Goal: Navigation & Orientation: Find specific page/section

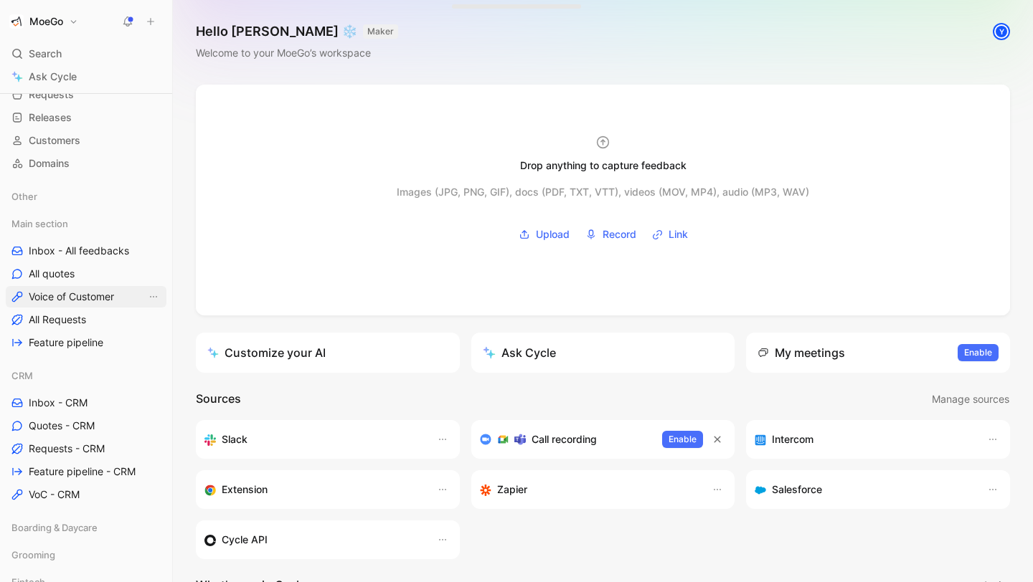
scroll to position [85, 0]
click at [92, 446] on span "Requests - CRM" at bounding box center [67, 448] width 76 height 14
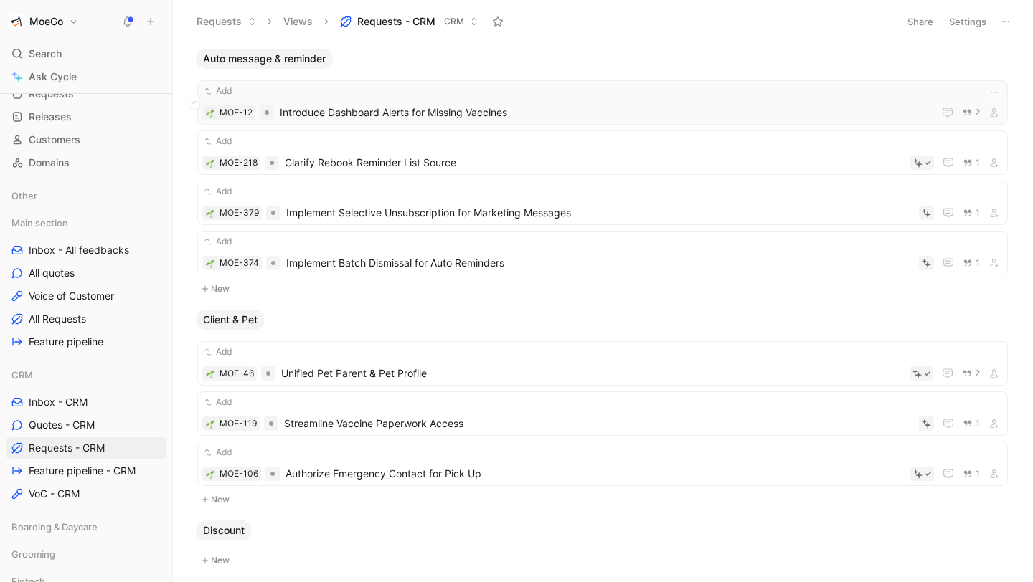
click at [765, 108] on span "Introduce Dashboard Alerts for Missing Vaccines" at bounding box center [604, 112] width 648 height 17
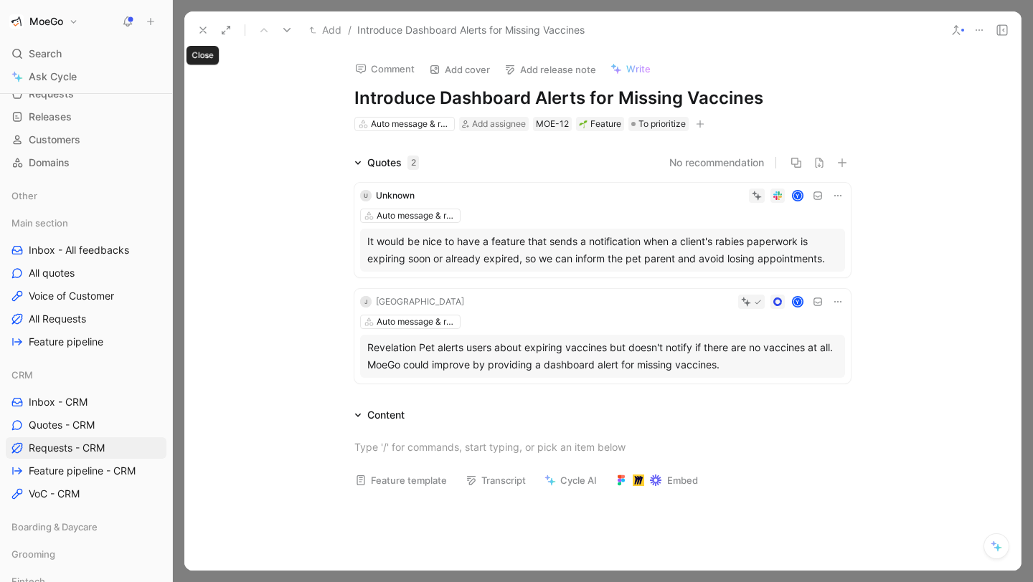
click at [209, 27] on button at bounding box center [203, 30] width 20 height 20
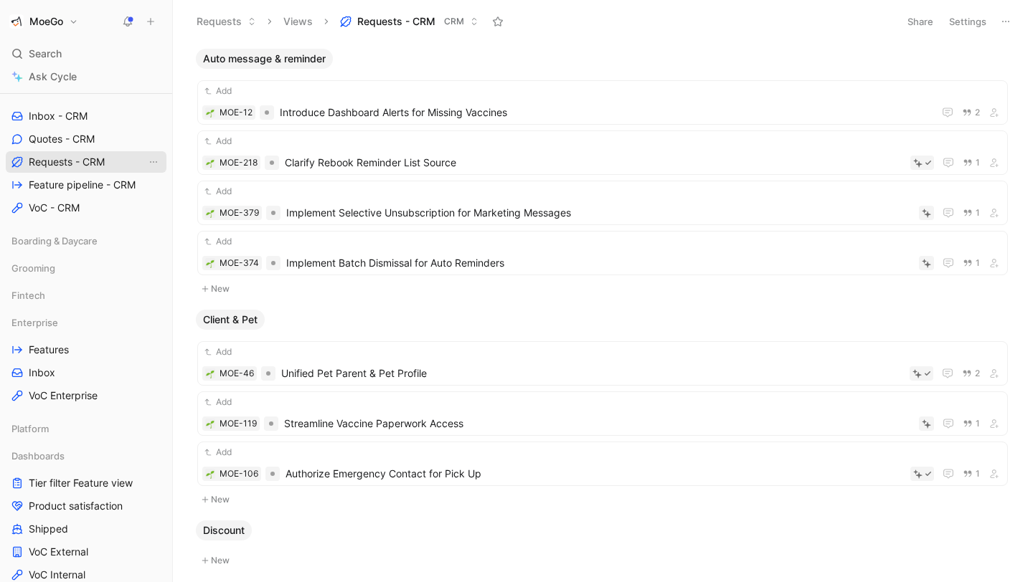
scroll to position [392, 0]
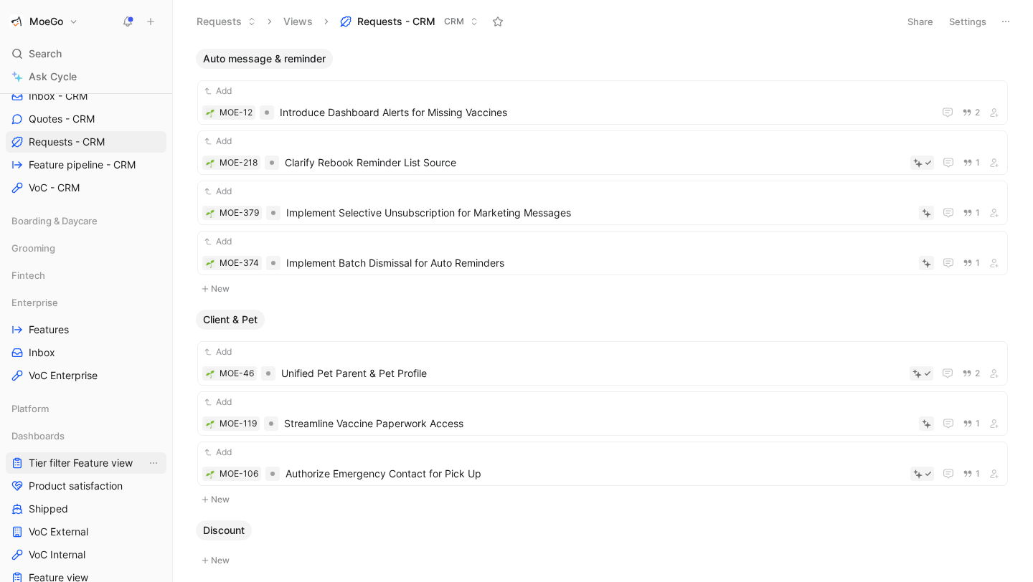
click at [105, 464] on span "Tier filter Feature view" at bounding box center [81, 463] width 104 height 14
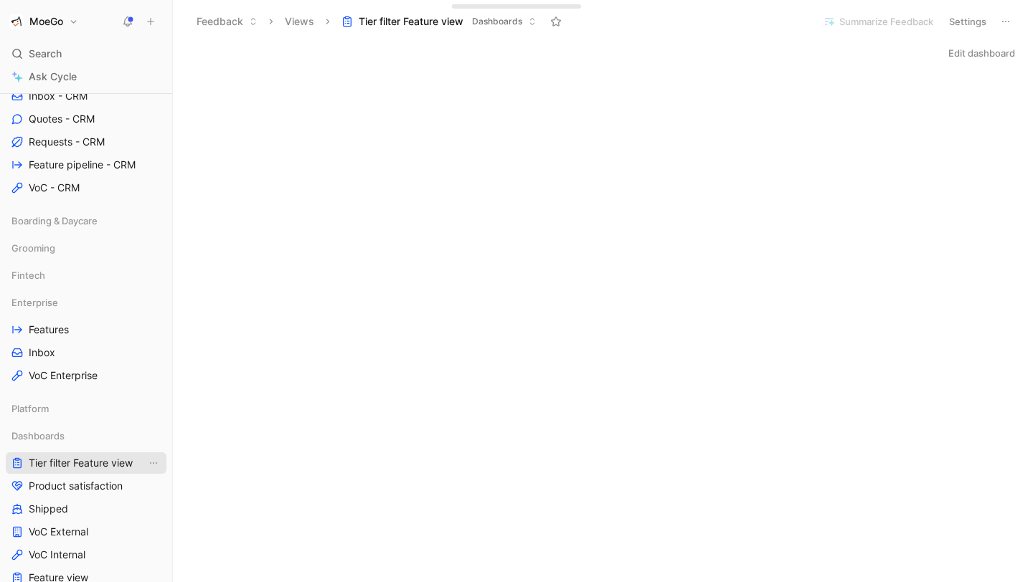
click at [103, 463] on span "Tier filter Feature view" at bounding box center [81, 463] width 104 height 14
click at [84, 482] on span "Product satisfaction" at bounding box center [76, 486] width 94 height 14
click at [90, 453] on link "Tier filter Feature view" at bounding box center [86, 464] width 161 height 22
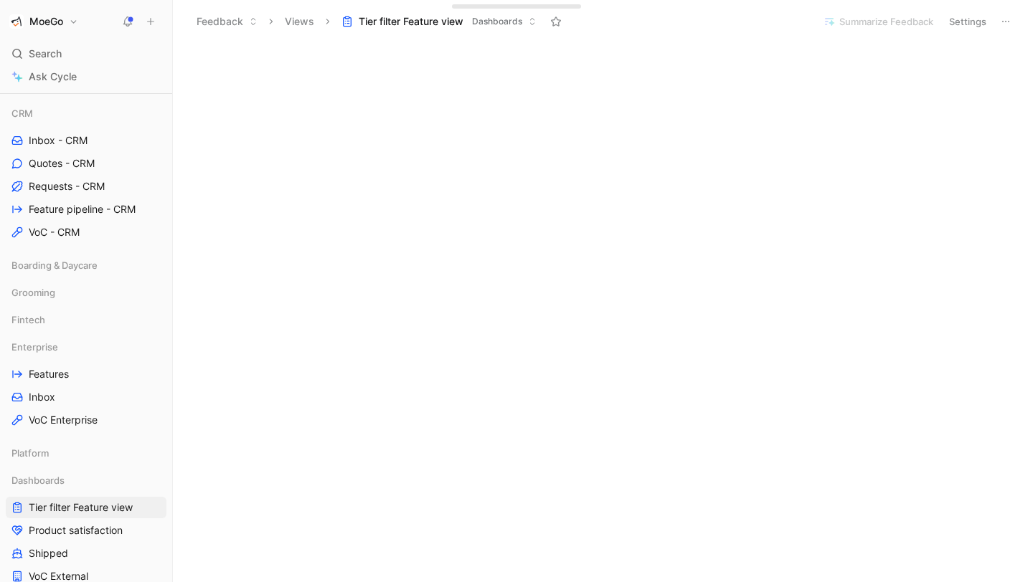
scroll to position [325, 0]
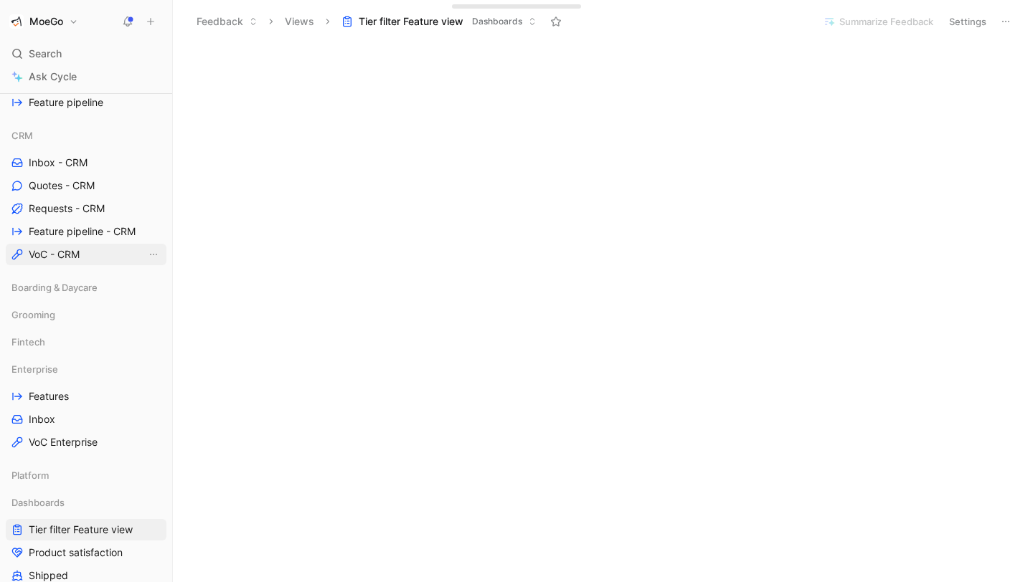
click at [60, 251] on span "VoC - CRM" at bounding box center [54, 254] width 51 height 14
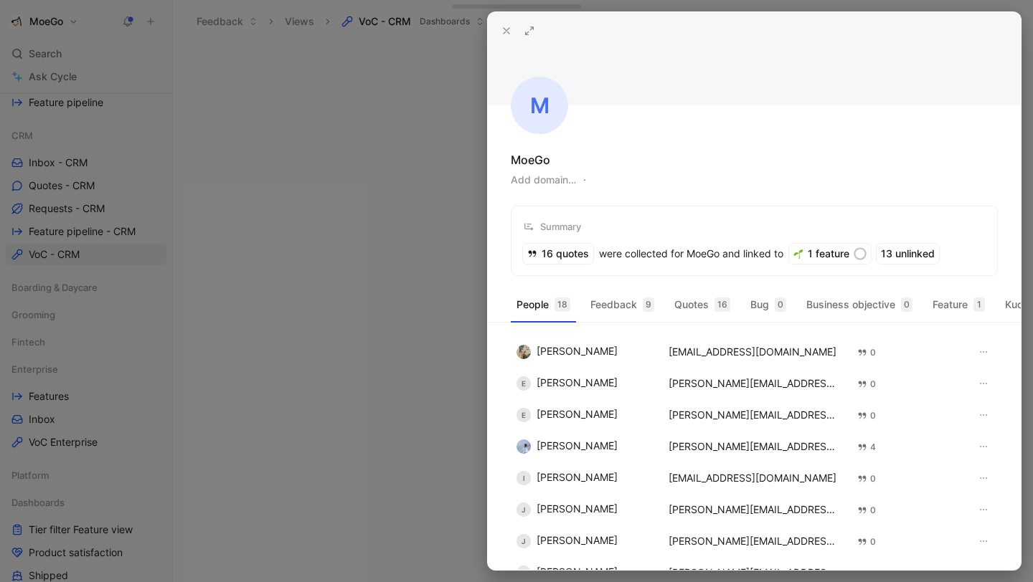
click at [501, 27] on icon at bounding box center [506, 30] width 11 height 11
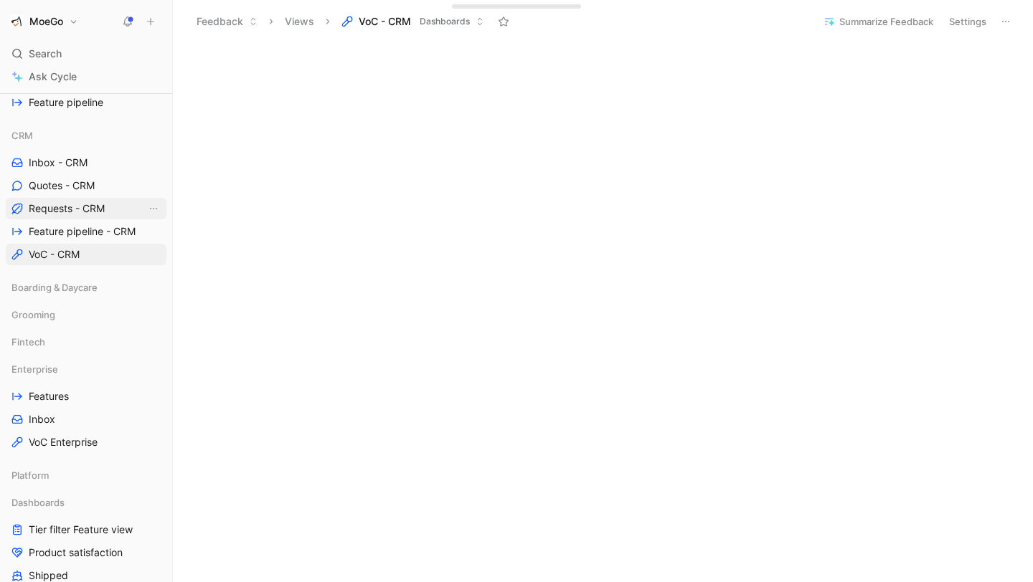
click at [52, 209] on span "Requests - CRM" at bounding box center [67, 209] width 76 height 14
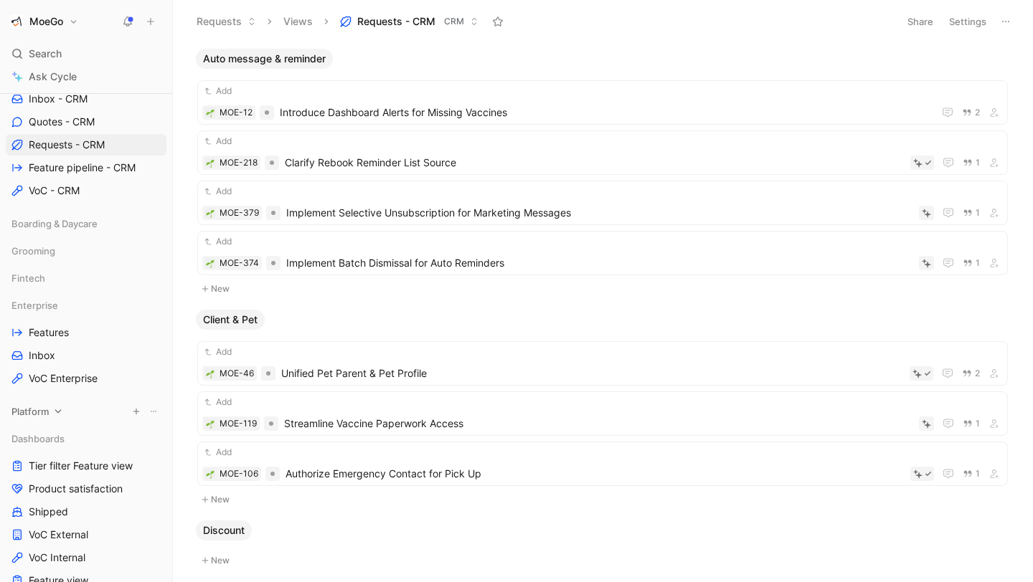
scroll to position [392, 0]
